Goal: Information Seeking & Learning: Find specific fact

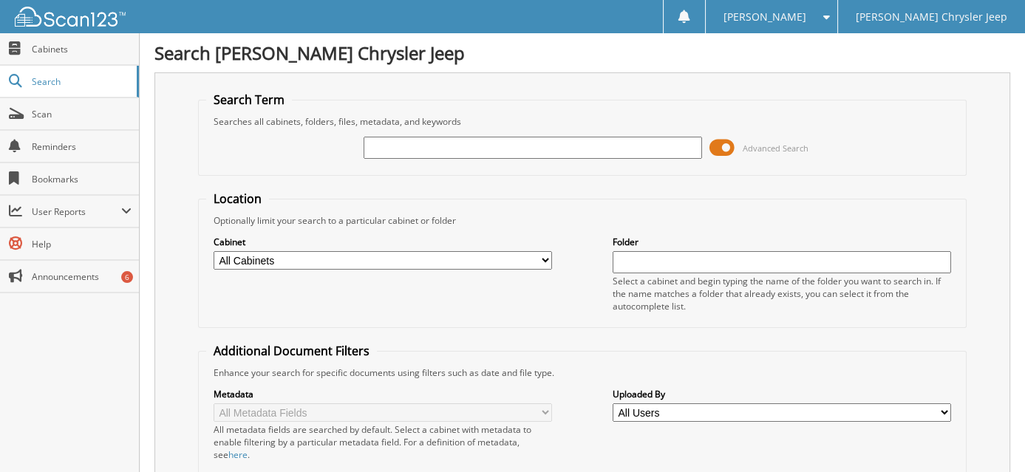
click at [440, 147] on input "text" at bounding box center [533, 148] width 338 height 22
type input "AS"
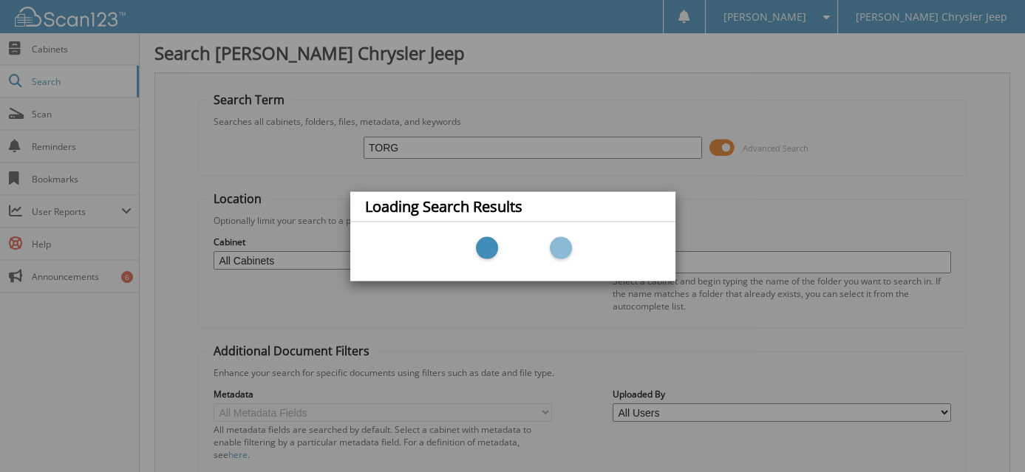
type input "TOR"
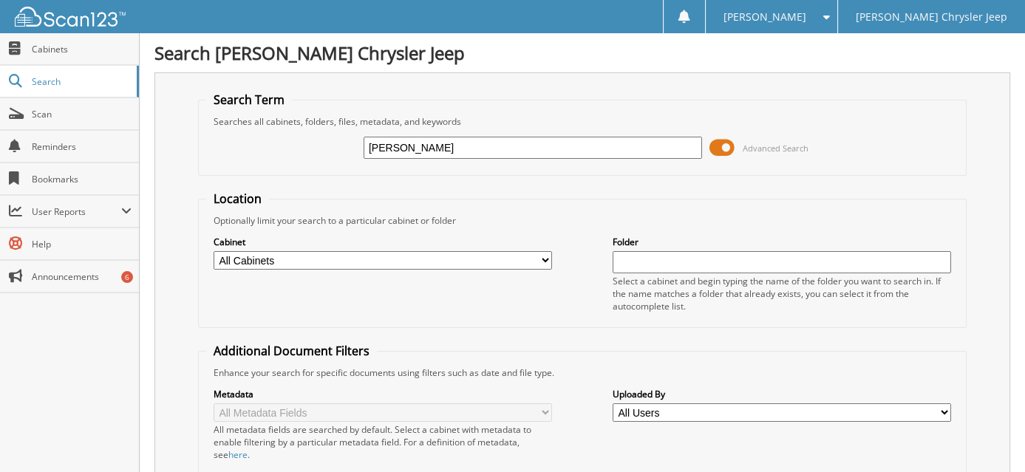
click at [649, 150] on input "[PERSON_NAME]" at bounding box center [533, 148] width 338 height 22
type input "[PERSON_NAME]"
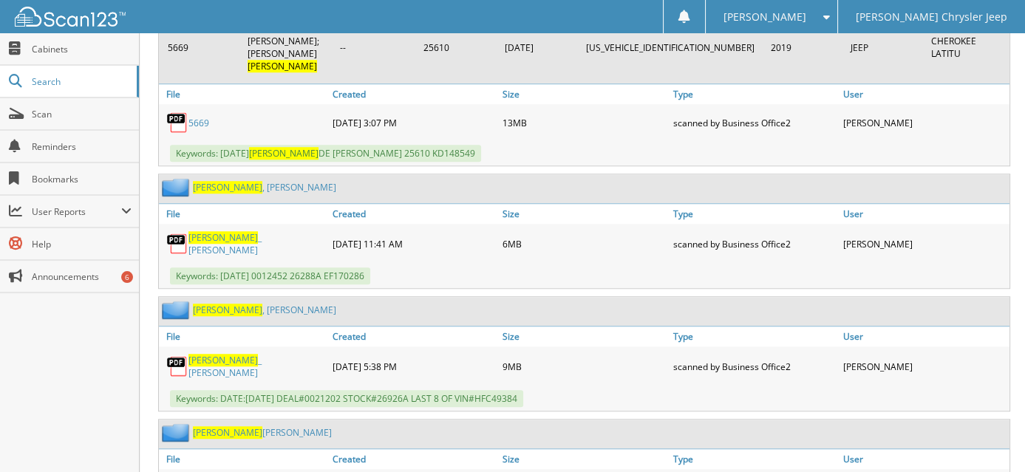
scroll to position [1626, 0]
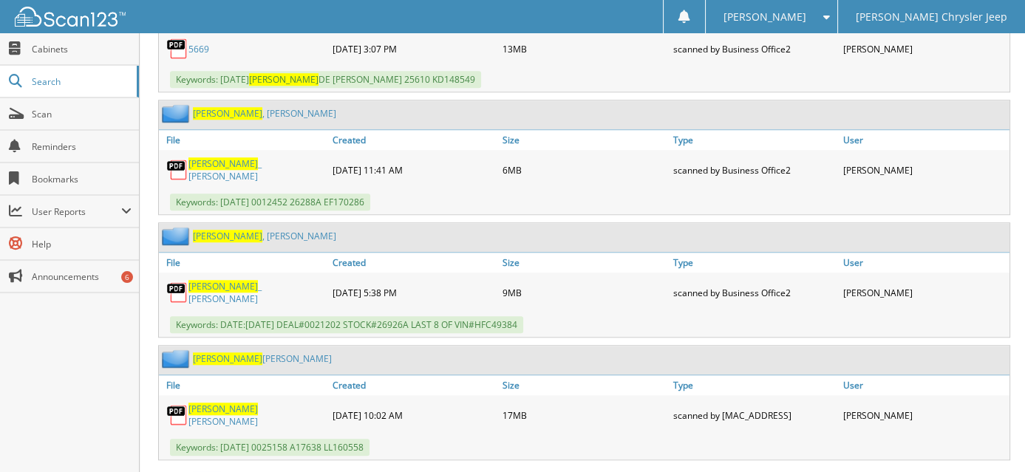
click at [265, 403] on link "[PERSON_NAME]" at bounding box center [256, 415] width 137 height 25
